Goal: Find specific page/section: Find specific page/section

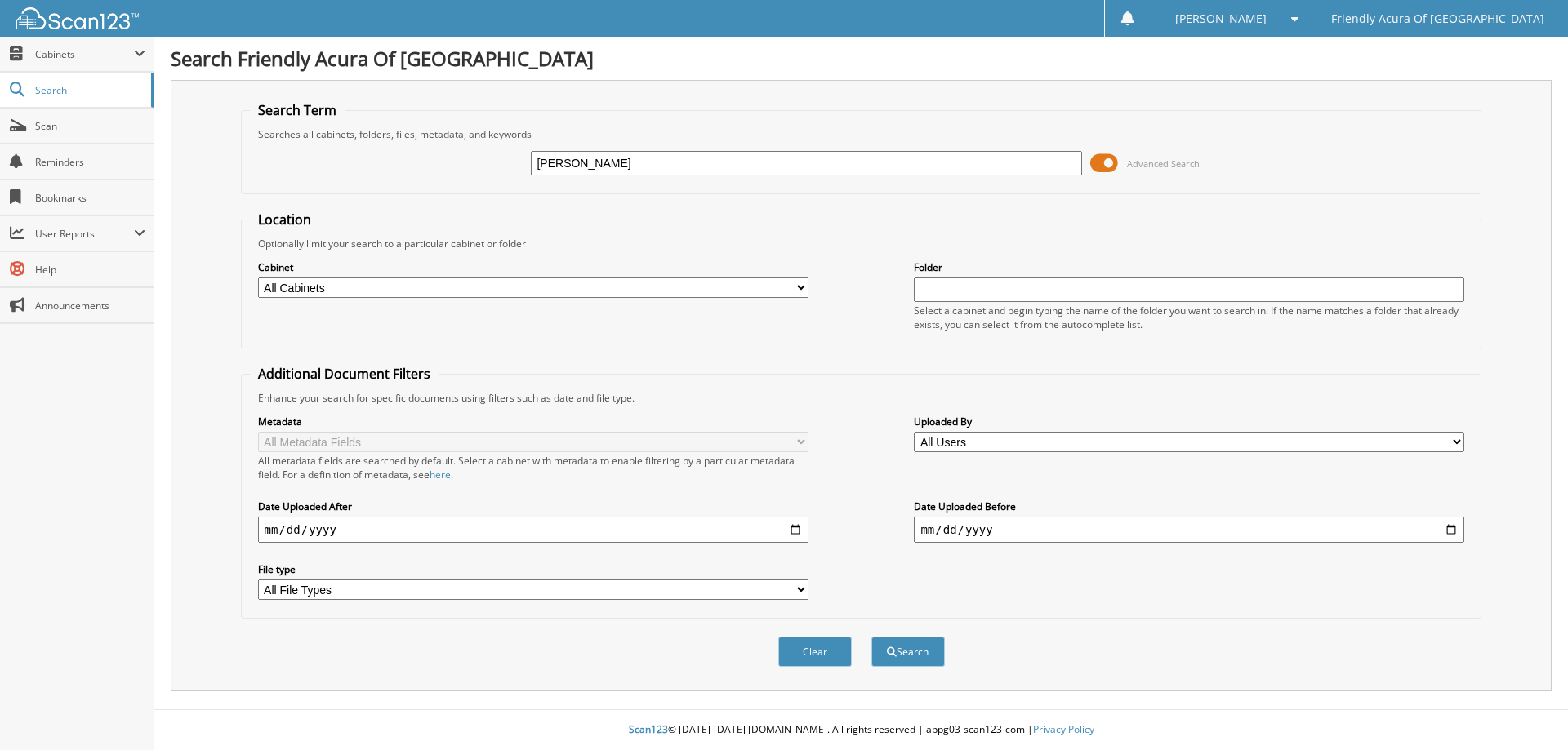
type input "[PERSON_NAME]"
click at [1103, 166] on span at bounding box center [1104, 164] width 28 height 25
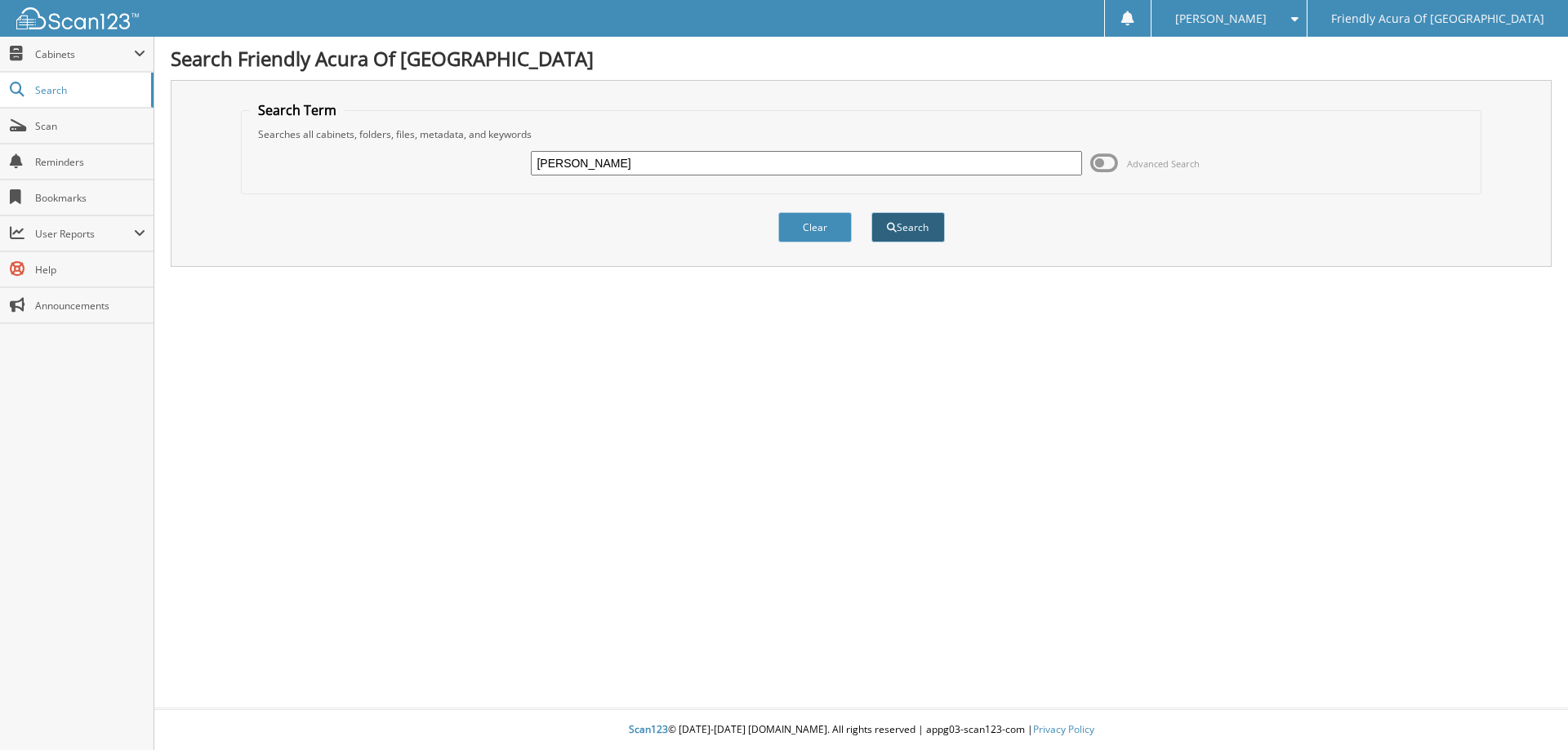
click at [930, 235] on button "Search" at bounding box center [908, 227] width 74 height 30
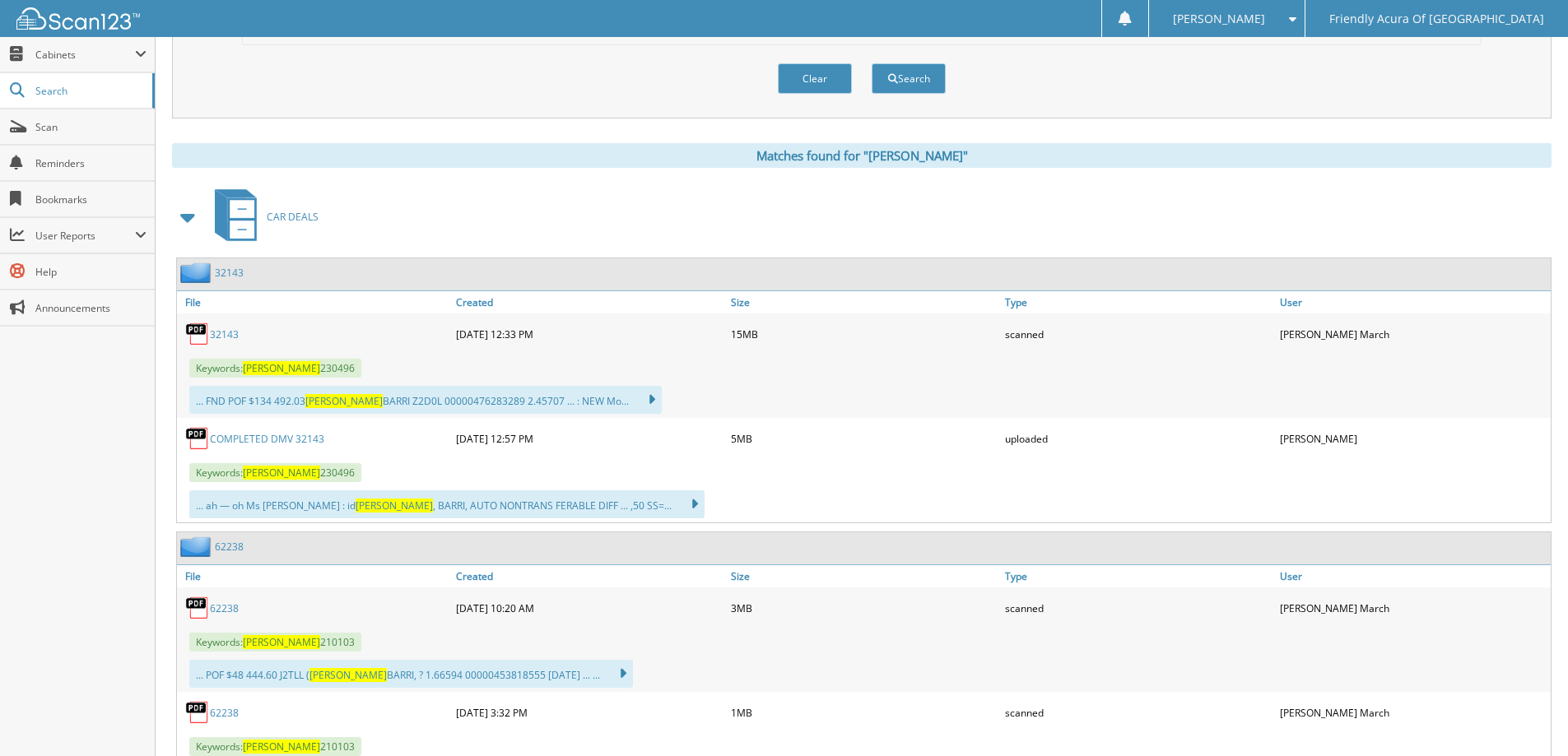
scroll to position [658, 0]
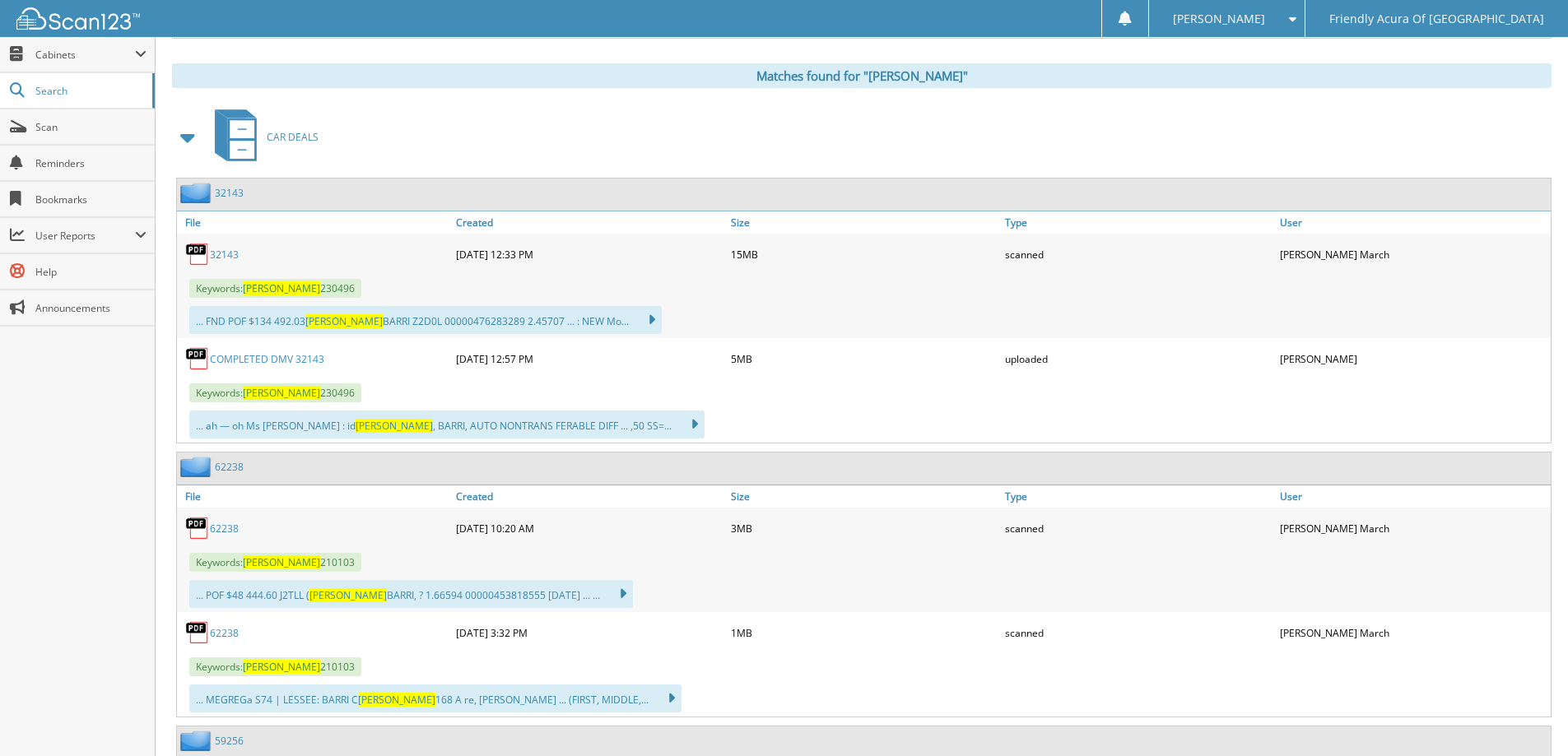
click at [229, 255] on link "32143" at bounding box center [224, 254] width 29 height 14
